Goal: Task Accomplishment & Management: Manage account settings

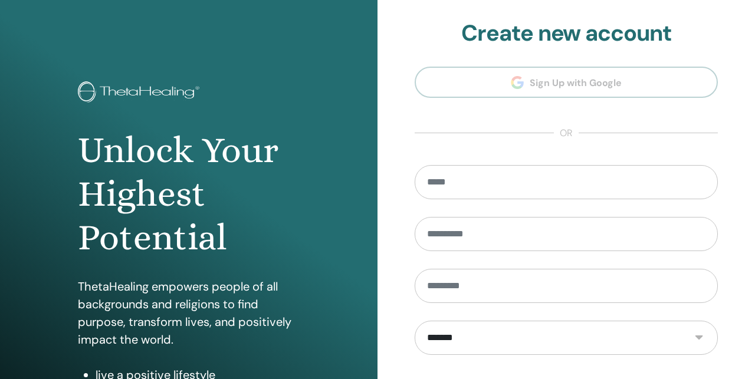
click at [628, 67] on section "**********" at bounding box center [565, 266] width 303 height 493
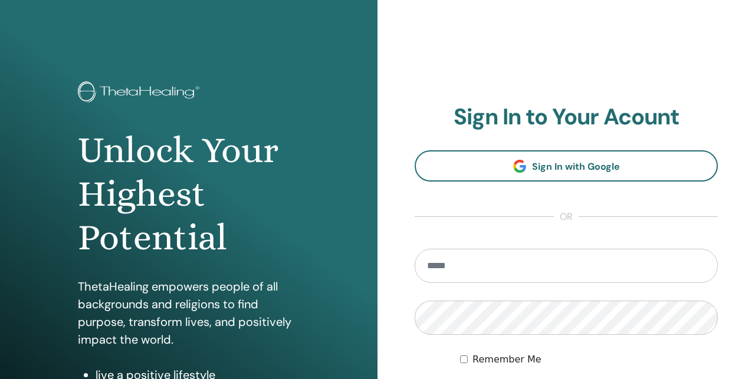
click at [476, 267] on input "email" at bounding box center [565, 266] width 303 height 34
type input "**********"
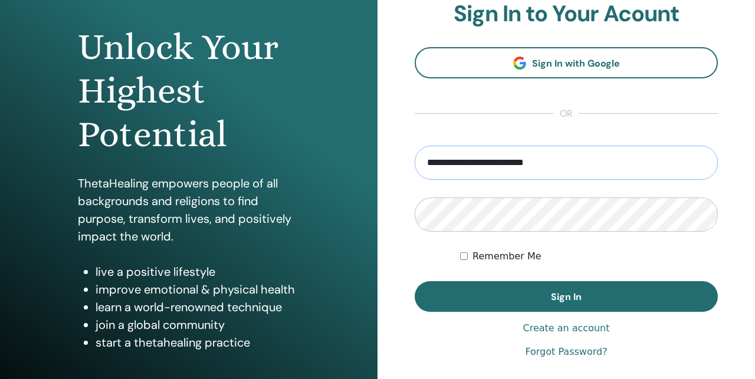
scroll to position [104, 0]
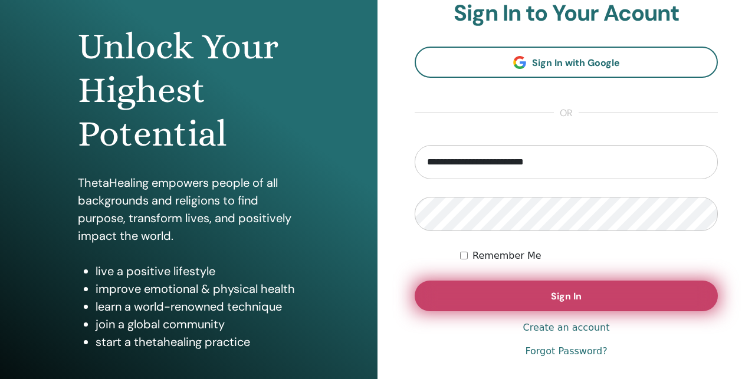
click at [531, 282] on button "Sign In" at bounding box center [565, 296] width 303 height 31
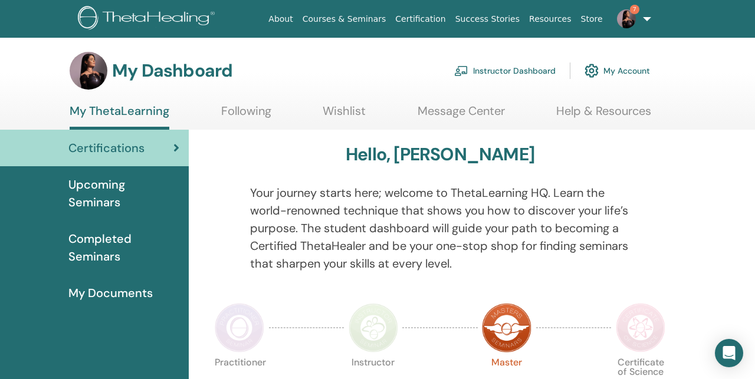
click at [116, 190] on span "Upcoming Seminars" at bounding box center [123, 193] width 111 height 35
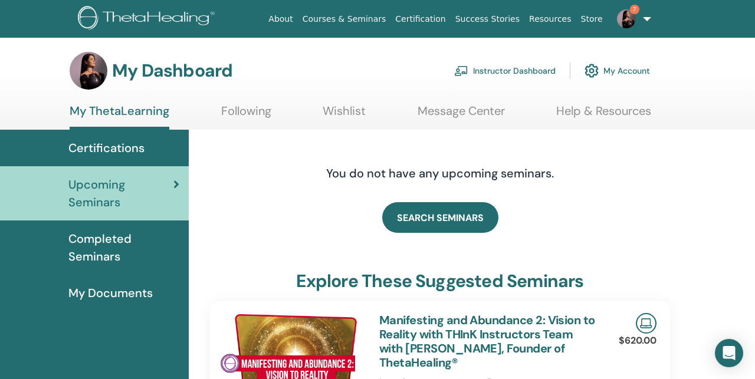
click at [521, 70] on link "Instructor Dashboard" at bounding box center [504, 71] width 101 height 26
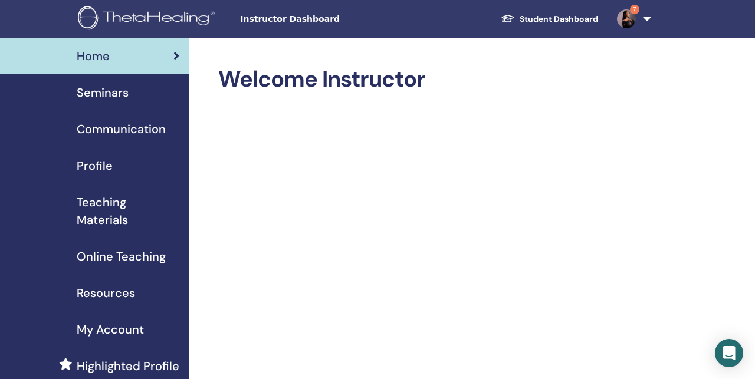
click at [146, 88] on div "Seminars" at bounding box center [94, 93] width 170 height 18
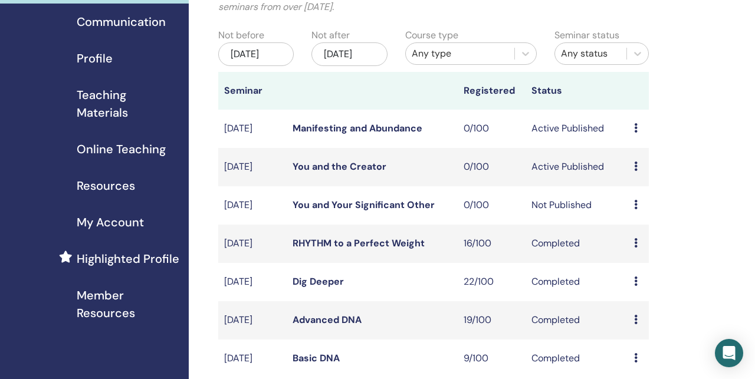
scroll to position [108, 0]
click at [634, 209] on icon at bounding box center [636, 203] width 4 height 9
click at [644, 230] on link "Preview" at bounding box center [634, 231] width 34 height 12
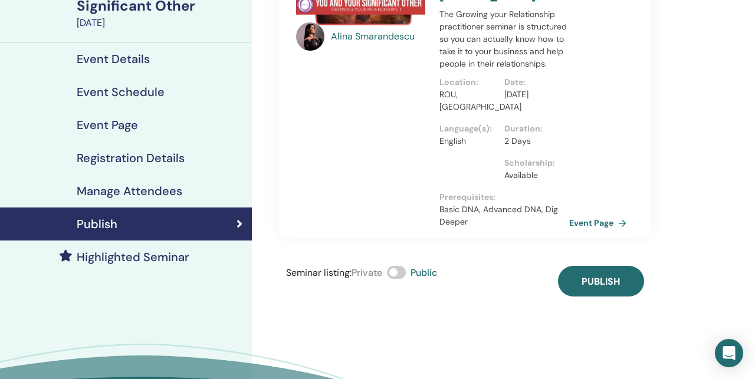
scroll to position [133, 0]
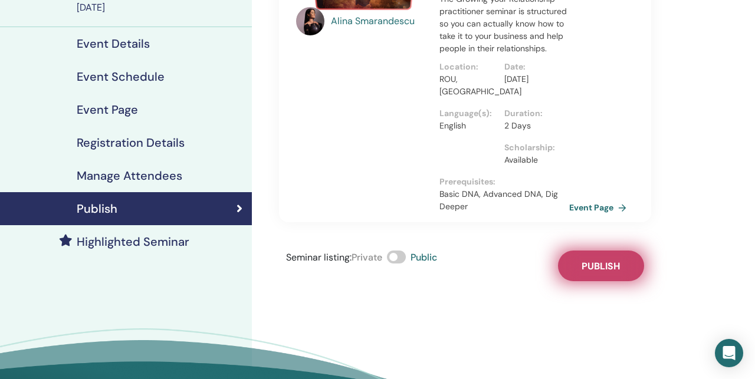
click at [597, 270] on span "Publish" at bounding box center [600, 266] width 38 height 12
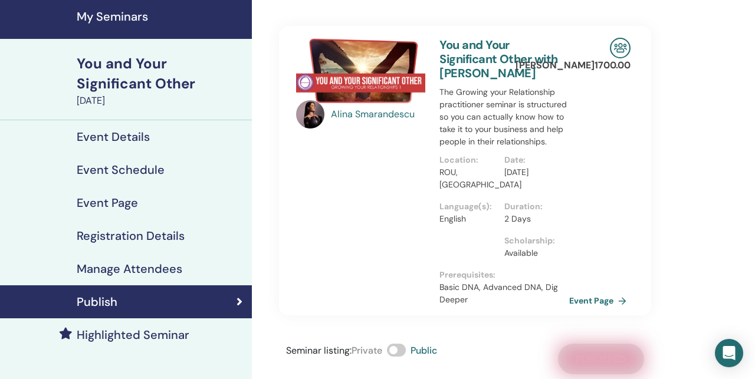
scroll to position [18, 0]
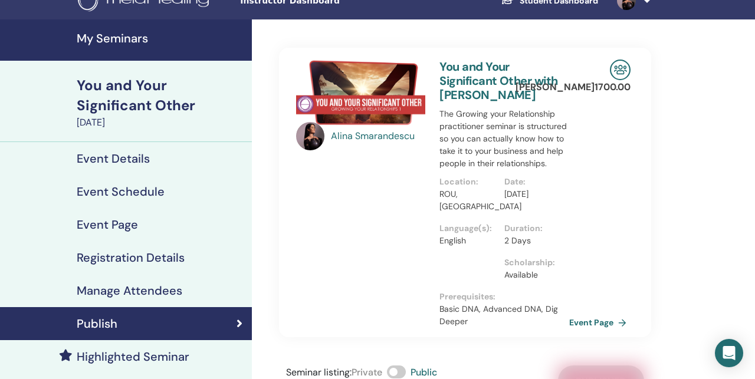
click at [127, 35] on h4 "My Seminars" at bounding box center [161, 38] width 168 height 14
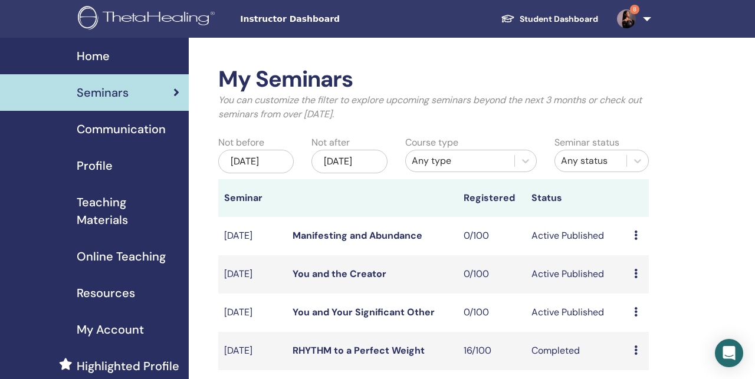
click at [110, 137] on span "Communication" at bounding box center [121, 129] width 89 height 18
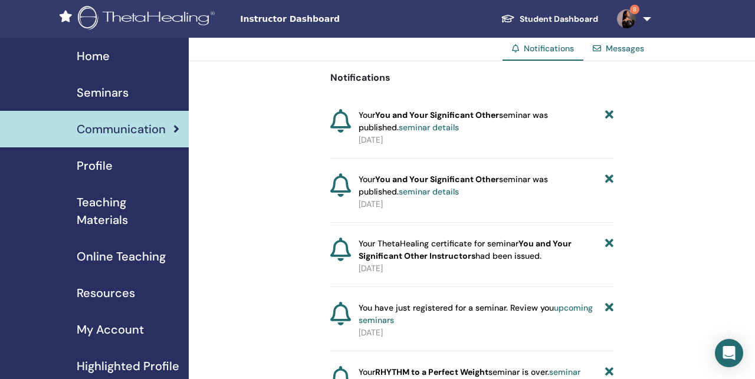
click at [124, 103] on link "Seminars" at bounding box center [94, 92] width 189 height 37
